Goal: Information Seeking & Learning: Learn about a topic

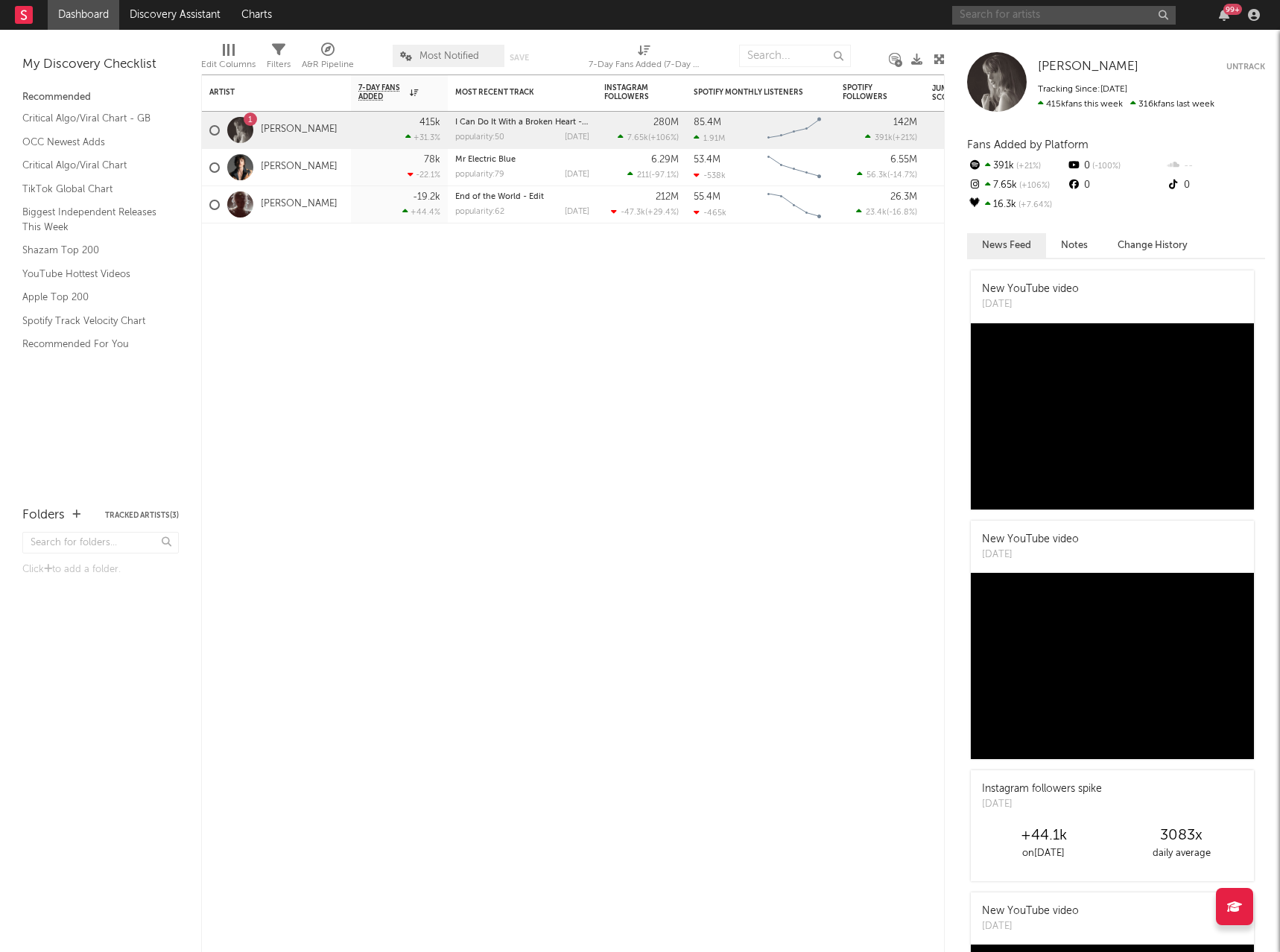
click at [1039, 12] on input "text" at bounding box center [1063, 15] width 223 height 19
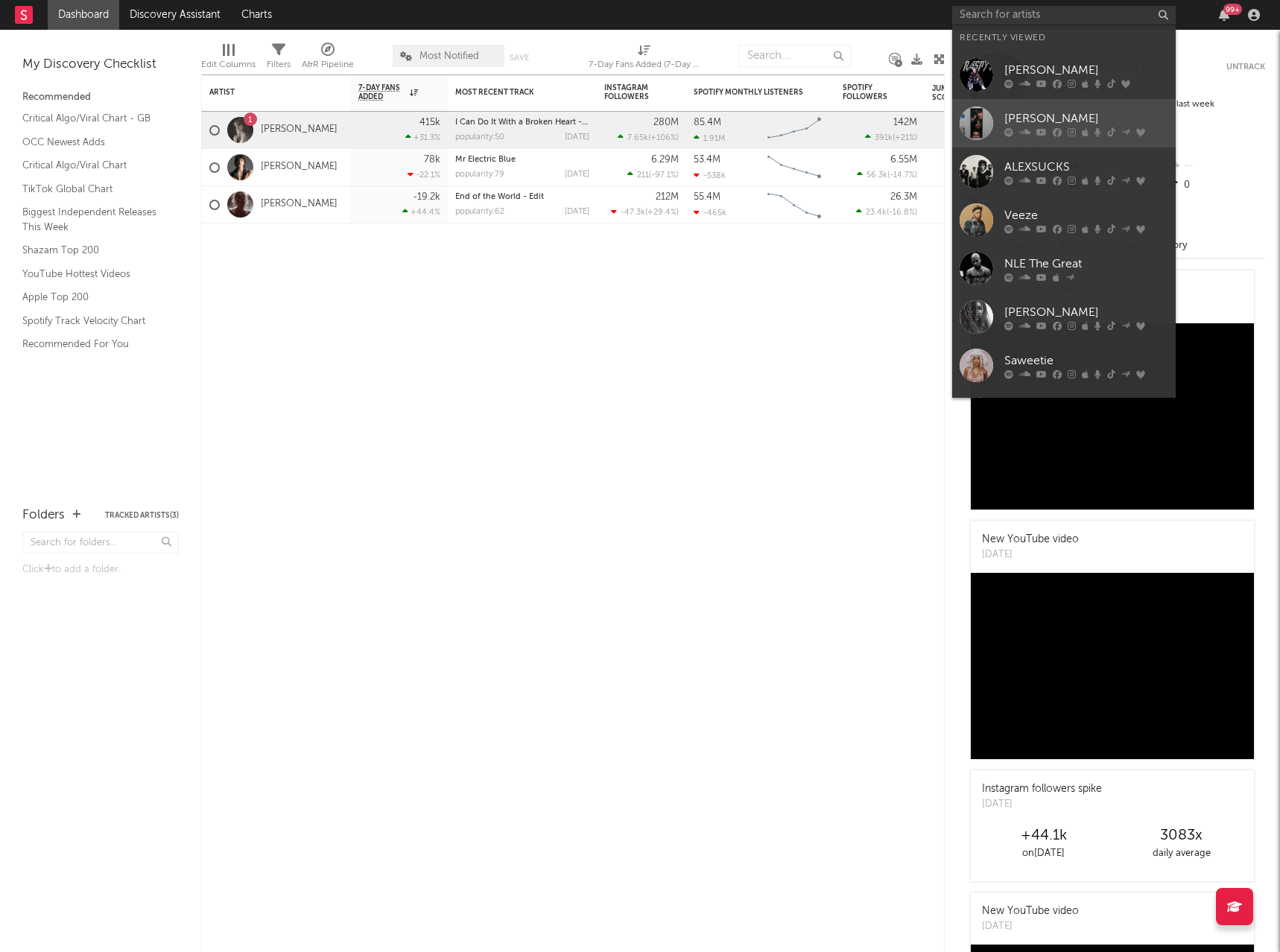
click at [1064, 122] on div "[PERSON_NAME]" at bounding box center [1086, 118] width 164 height 18
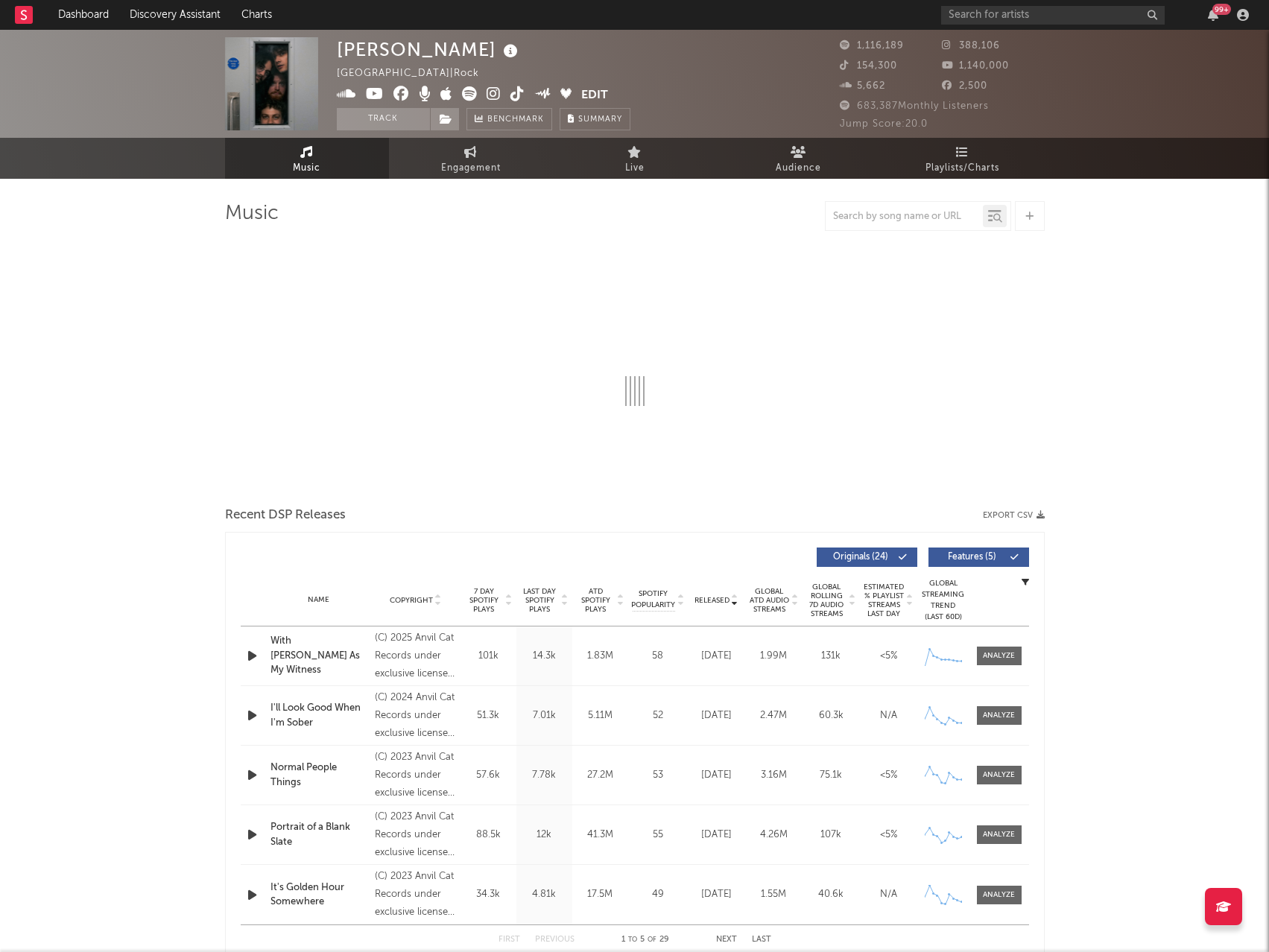
select select "6m"
